Goal: Navigation & Orientation: Find specific page/section

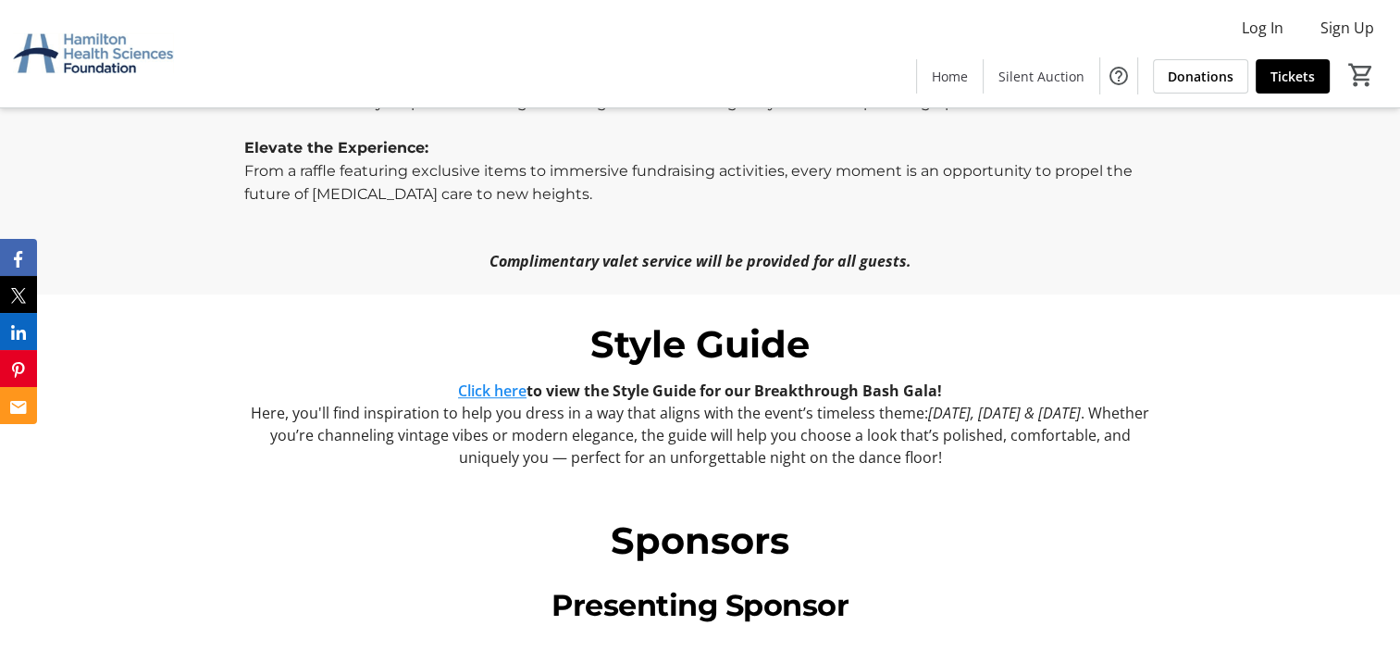
scroll to position [1203, 0]
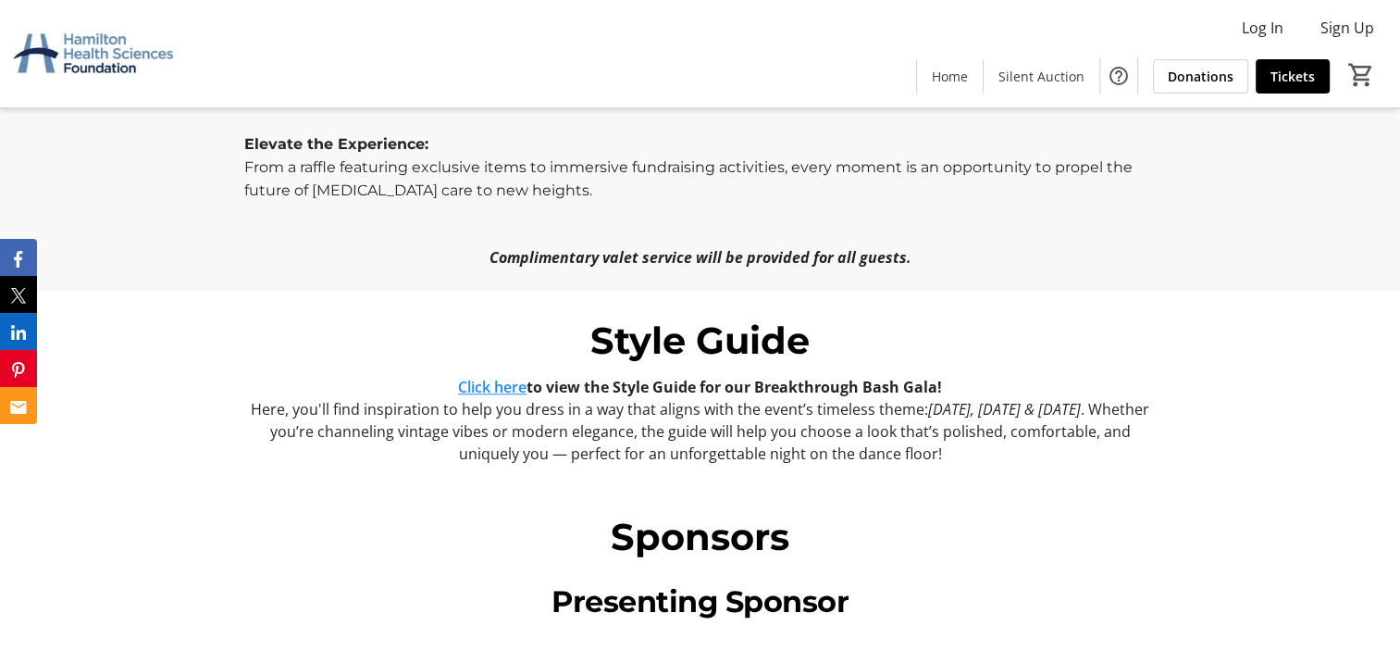
click at [518, 377] on link "Click here" at bounding box center [492, 387] width 68 height 20
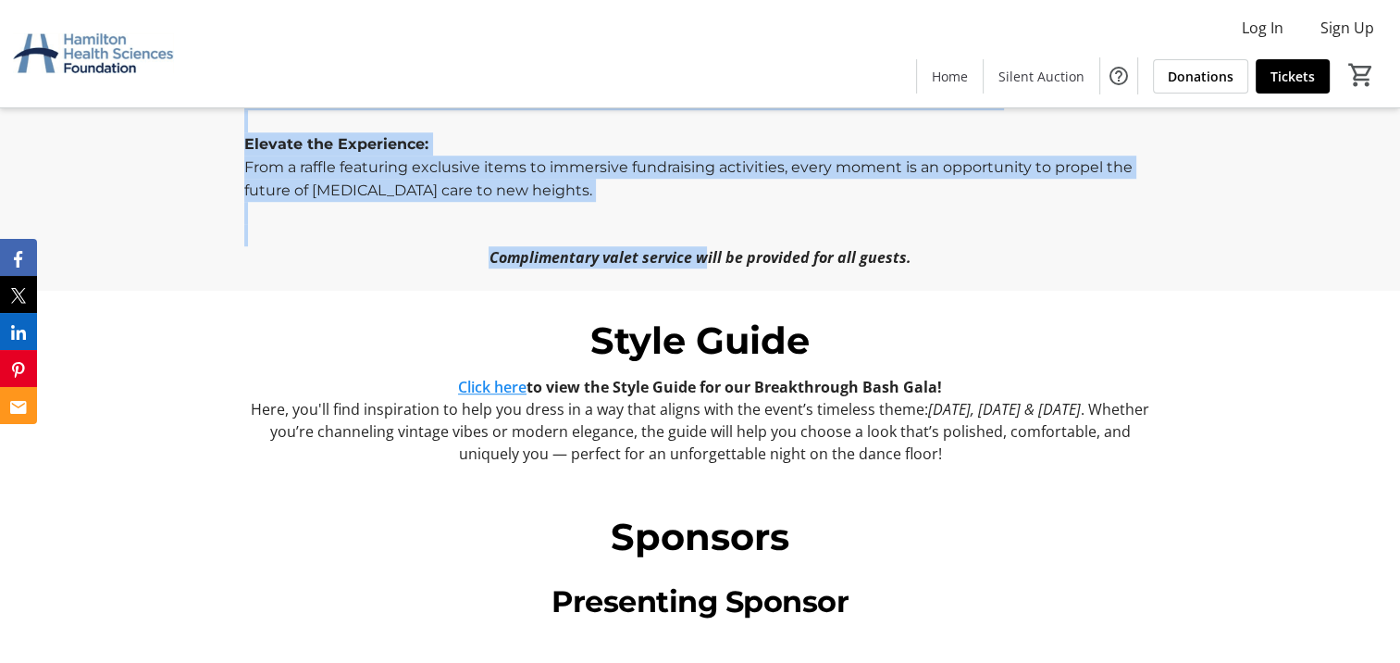
drag, startPoint x: 703, startPoint y: 231, endPoint x: 711, endPoint y: 244, distance: 14.9
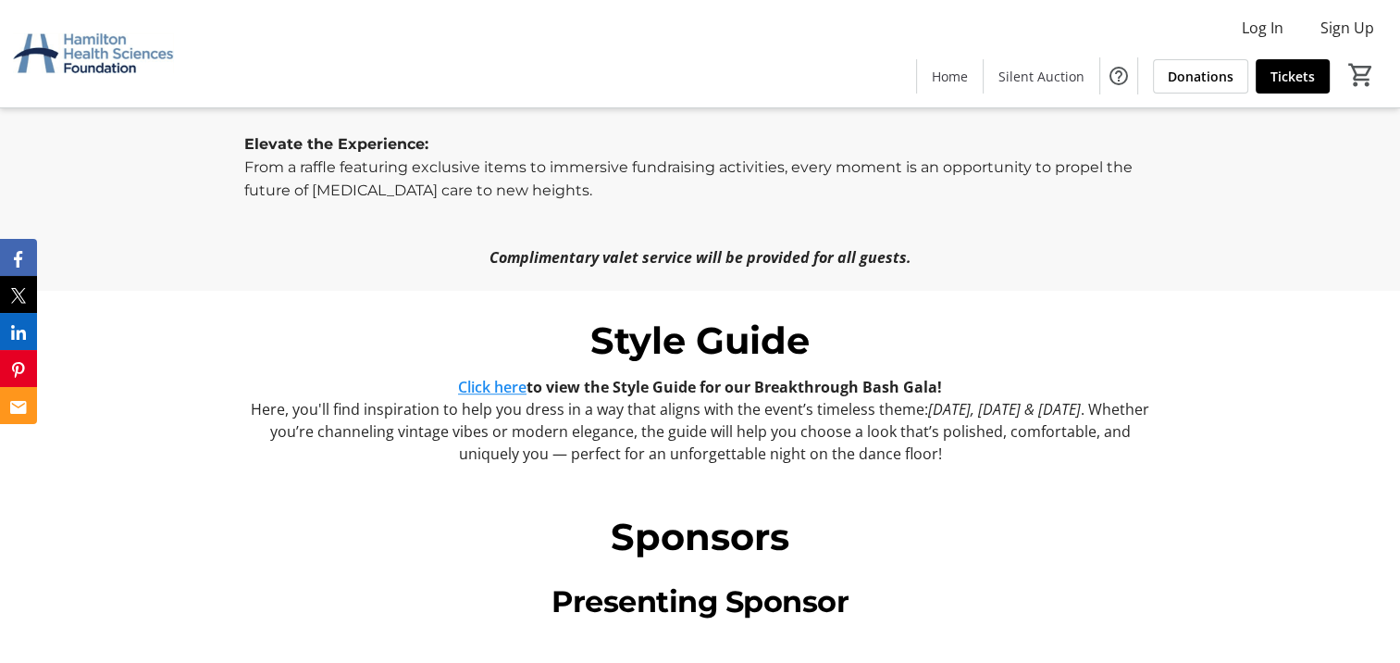
drag, startPoint x: 711, startPoint y: 244, endPoint x: 746, endPoint y: 455, distance: 213.9
click at [746, 455] on div "Style Guide Click here to view the Style Guide for our Breakthrough Bash Gala! …" at bounding box center [700, 389] width 1400 height 196
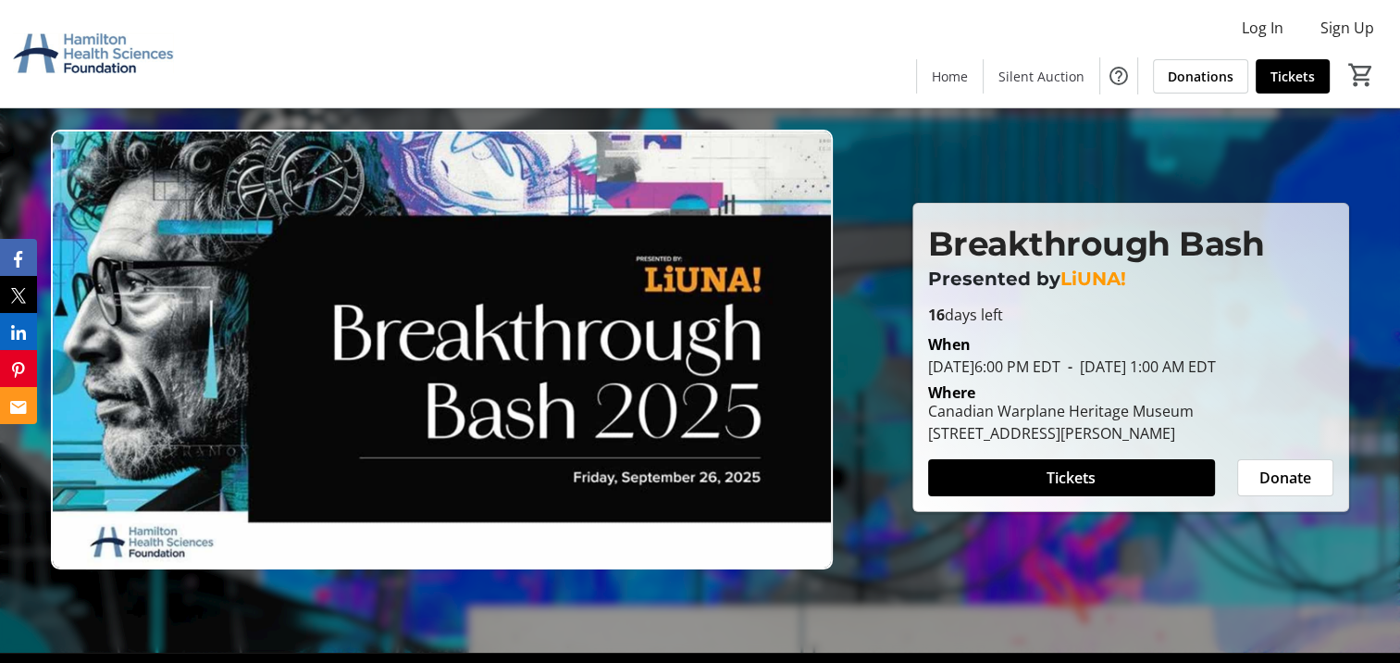
scroll to position [0, 0]
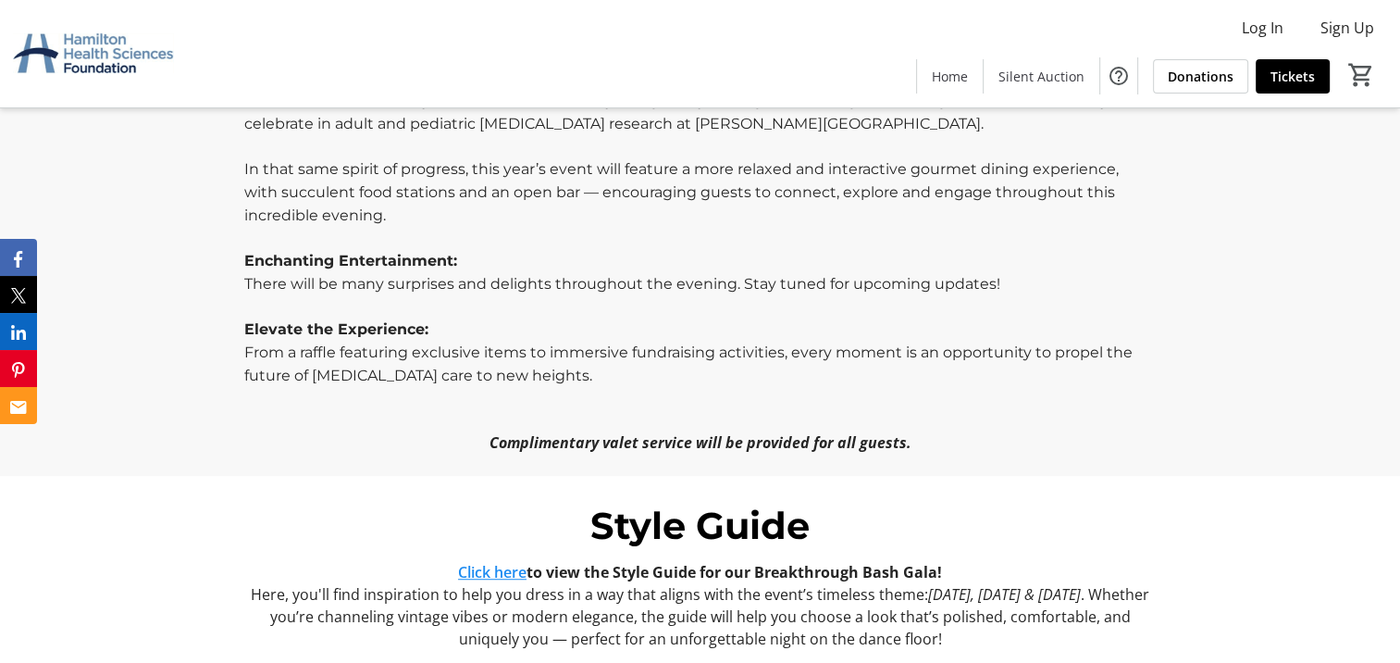
scroll to position [1203, 0]
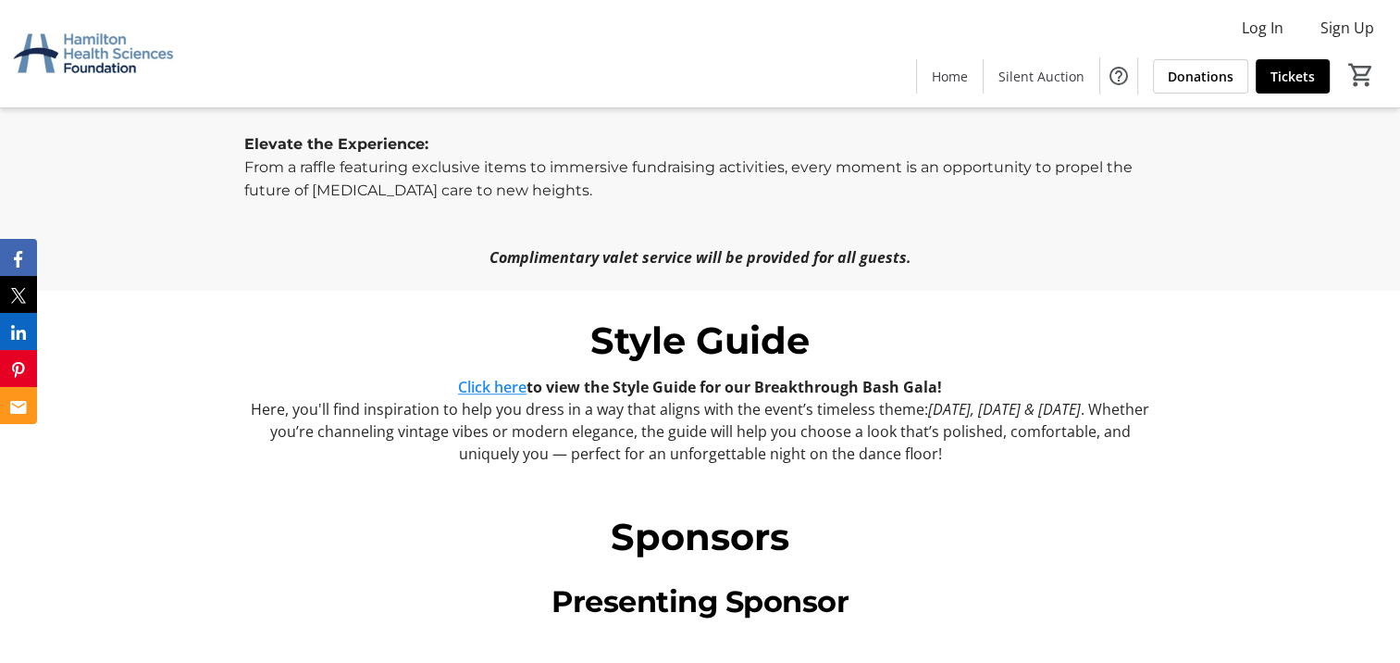
click at [494, 377] on link "Click here" at bounding box center [492, 387] width 68 height 20
click at [502, 377] on link "Click here" at bounding box center [492, 387] width 68 height 20
